Goal: Navigation & Orientation: Find specific page/section

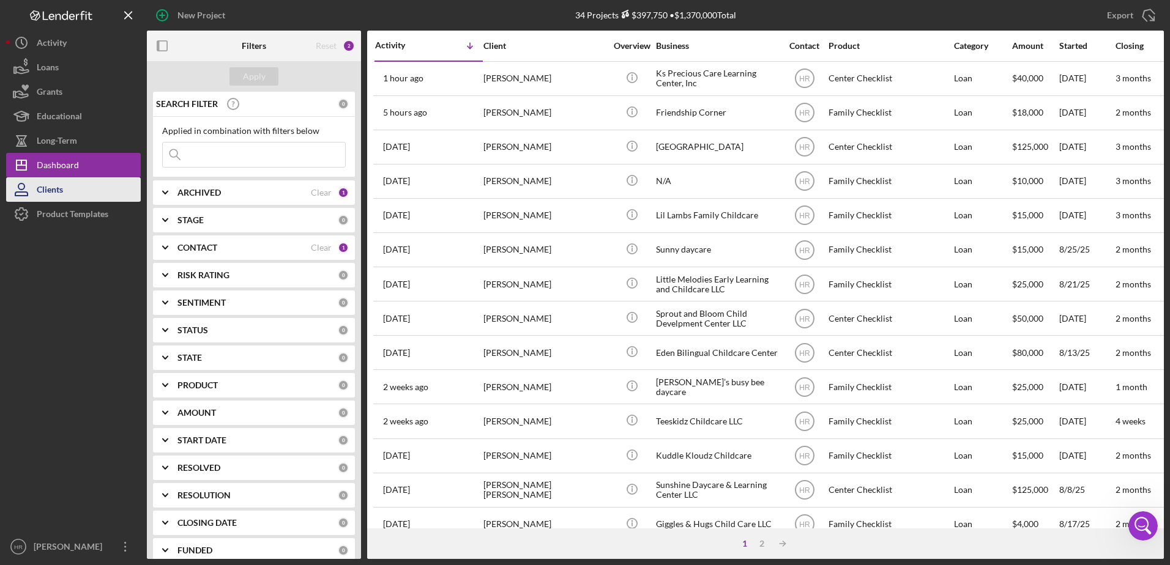
drag, startPoint x: 99, startPoint y: 216, endPoint x: 83, endPoint y: 182, distance: 37.2
click at [99, 216] on div "Product Templates" at bounding box center [73, 216] width 72 height 28
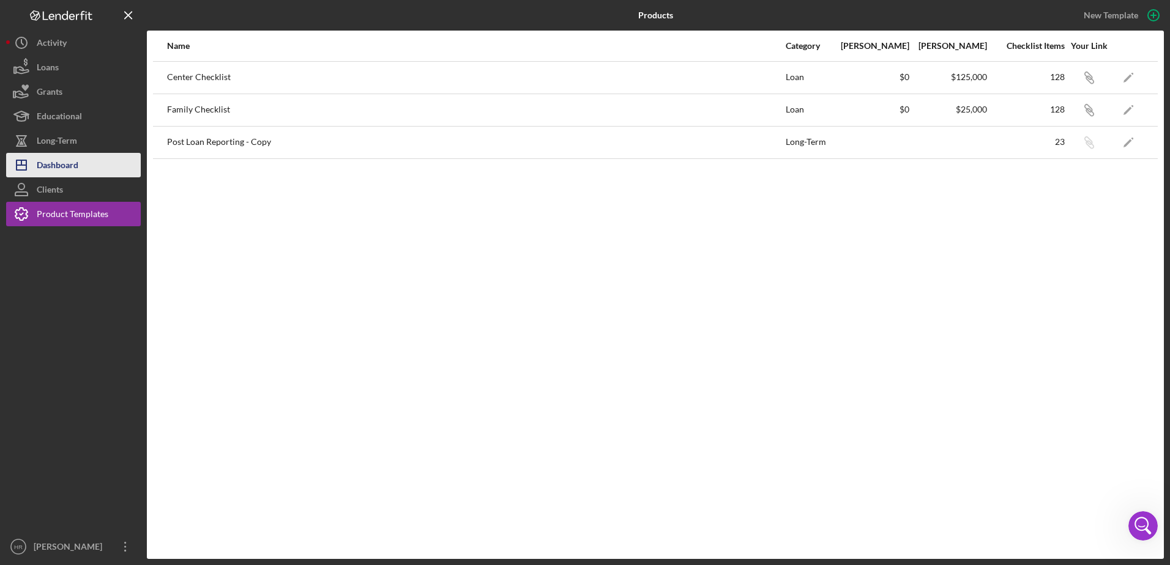
click at [51, 162] on div "Dashboard" at bounding box center [58, 167] width 42 height 28
